Goal: Information Seeking & Learning: Learn about a topic

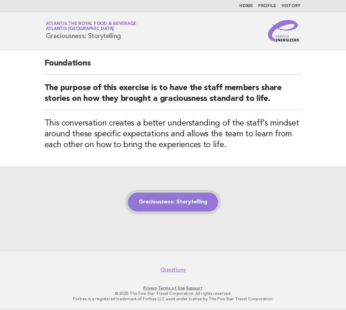
click at [167, 202] on link "Graciousness: Storytelling" at bounding box center [173, 202] width 90 height 19
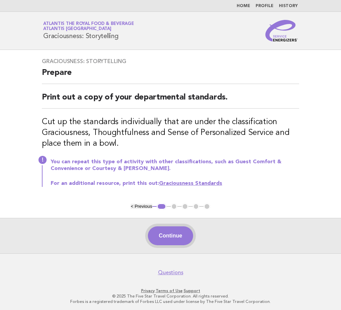
click at [171, 236] on button "Continue" at bounding box center [170, 235] width 45 height 19
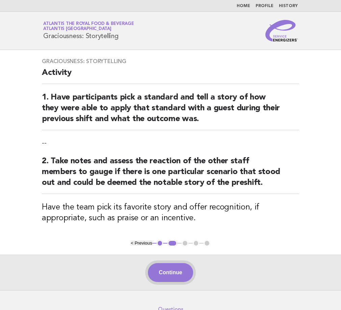
click at [179, 269] on button "Continue" at bounding box center [170, 272] width 45 height 19
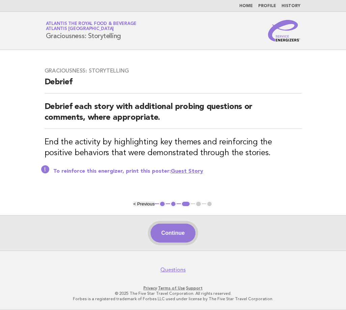
click at [185, 237] on button "Continue" at bounding box center [173, 233] width 45 height 19
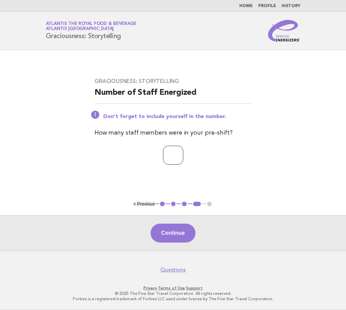
type input "*"
click at [183, 155] on input "*" at bounding box center [173, 155] width 20 height 19
type input "*"
click at [178, 231] on button "Continue" at bounding box center [173, 233] width 45 height 19
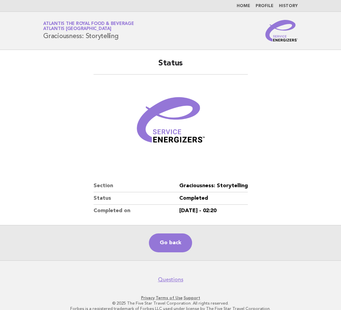
click at [222, 251] on div "Go back" at bounding box center [170, 242] width 341 height 35
click at [177, 243] on link "Go back" at bounding box center [170, 243] width 43 height 19
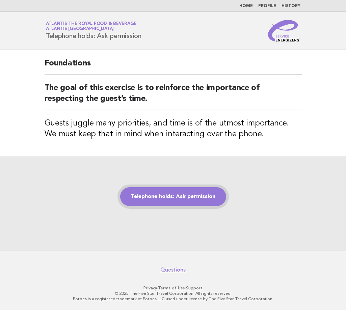
click at [186, 200] on link "Telephone holds: Ask permission" at bounding box center [173, 196] width 106 height 19
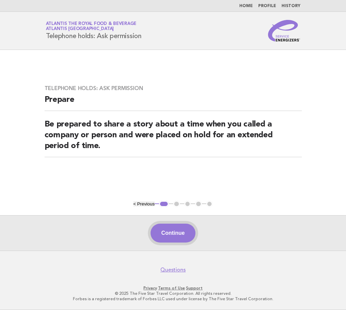
click at [177, 234] on button "Continue" at bounding box center [173, 233] width 45 height 19
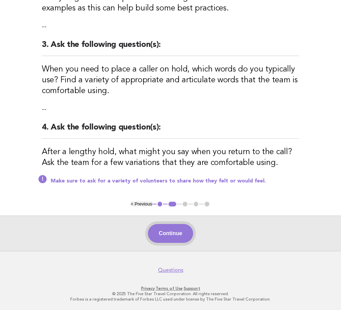
click at [178, 231] on button "Continue" at bounding box center [170, 233] width 45 height 19
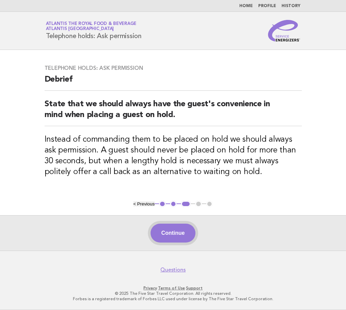
click at [157, 229] on button "Continue" at bounding box center [173, 233] width 45 height 19
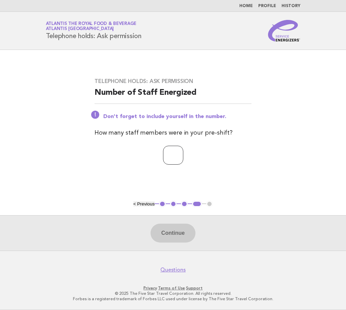
click at [174, 153] on input "number" at bounding box center [173, 155] width 20 height 19
type input "*"
click at [168, 231] on button "Continue" at bounding box center [173, 233] width 45 height 19
